Goal: Check status: Check status

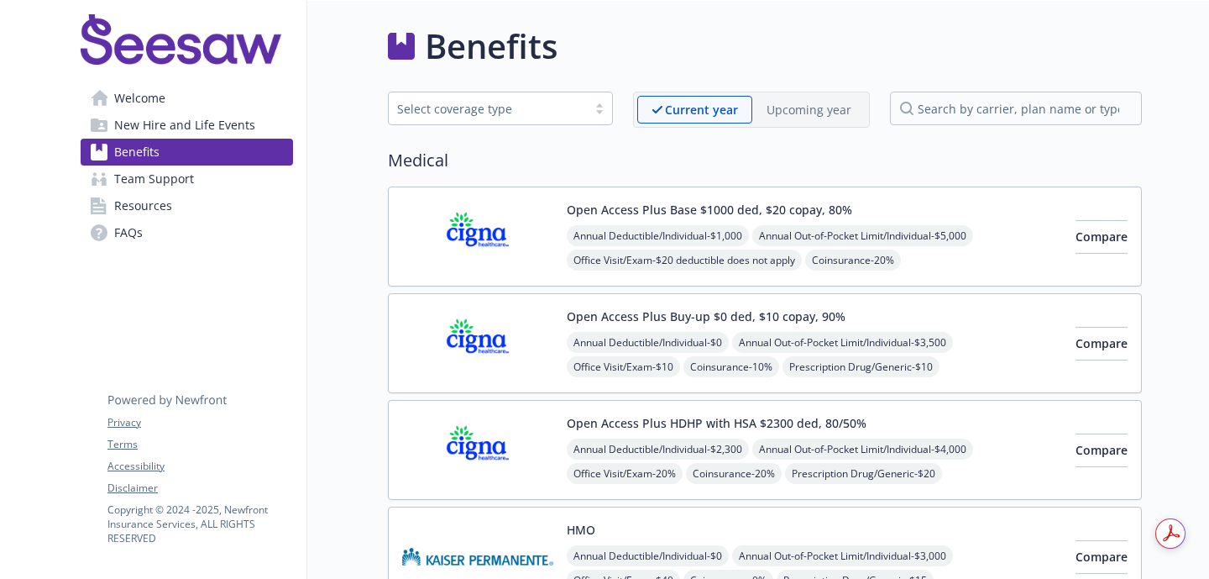
scroll to position [1282, 0]
